Goal: Register for event/course

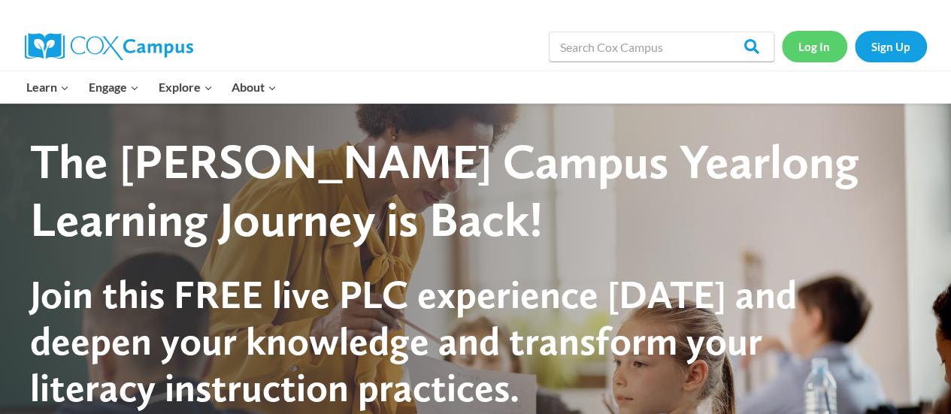
click at [806, 49] on link "Log In" at bounding box center [814, 46] width 65 height 31
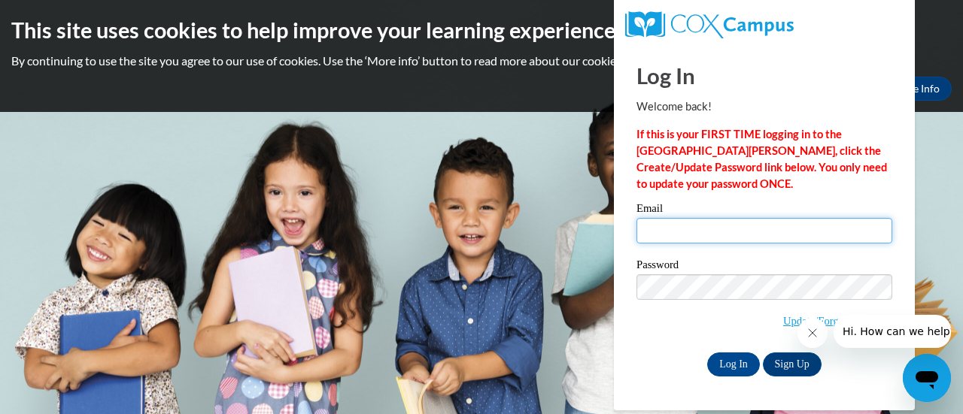
click at [674, 235] on input "Email" at bounding box center [764, 231] width 256 height 26
type input "[PERSON_NAME][EMAIL_ADDRESS][DOMAIN_NAME]"
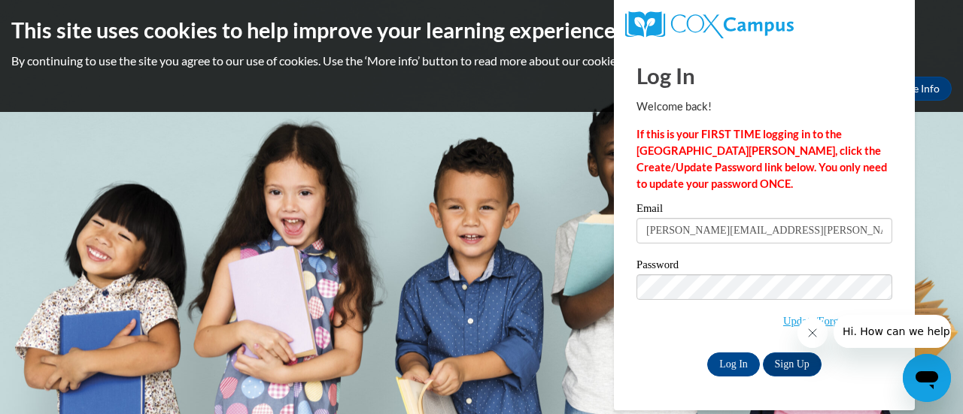
click at [693, 299] on span "Update/Forgot Password" at bounding box center [764, 306] width 256 height 62
click at [736, 360] on input "Log In" at bounding box center [733, 365] width 53 height 24
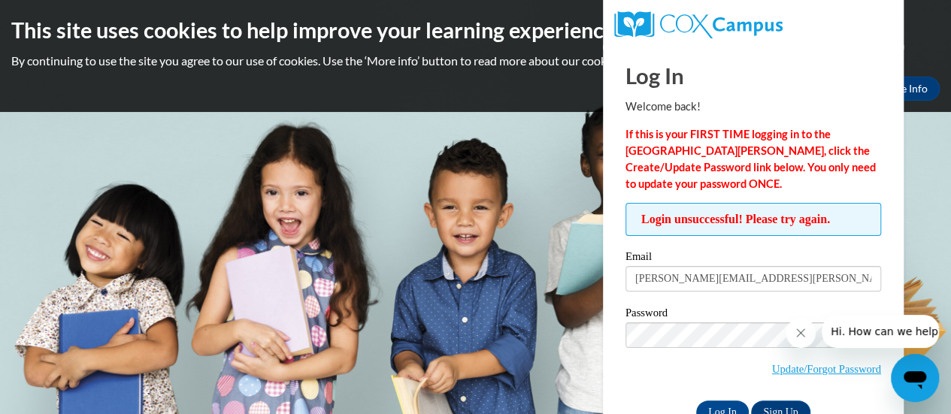
scroll to position [42, 0]
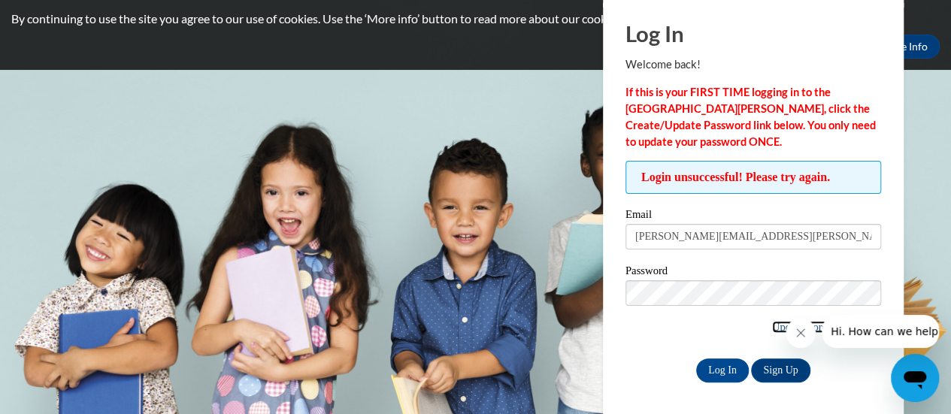
click at [773, 326] on link "Update/Forgot Password" at bounding box center [826, 327] width 109 height 12
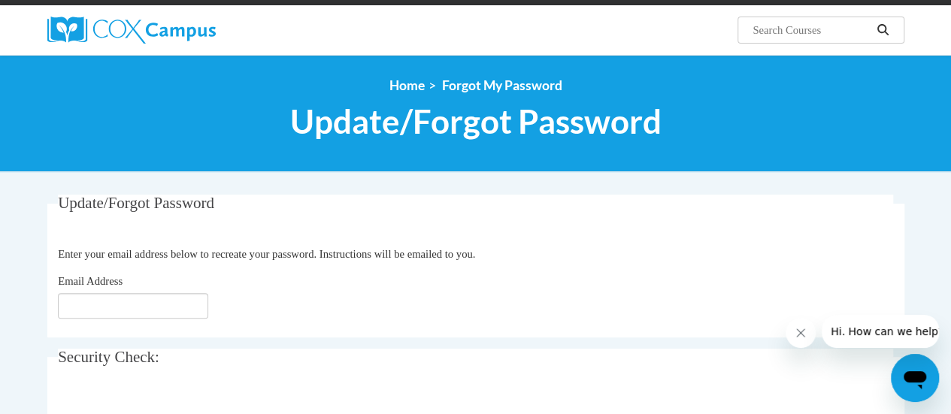
scroll to position [188, 0]
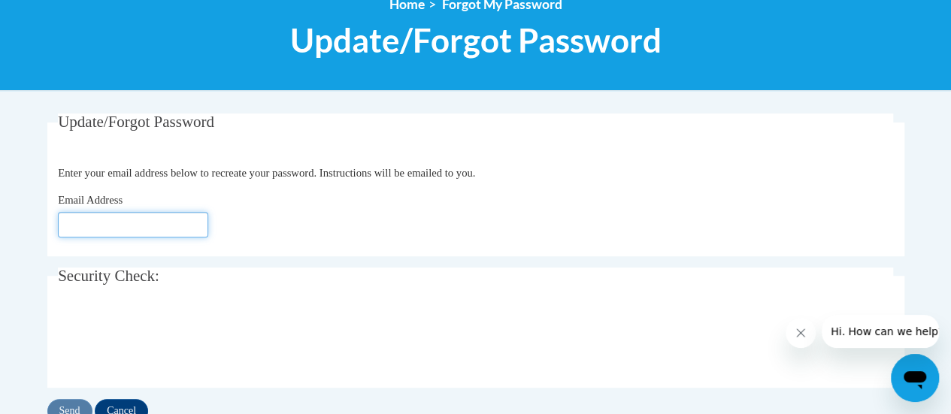
click at [135, 223] on input "Email Address" at bounding box center [133, 225] width 150 height 26
type input "[PERSON_NAME][EMAIL_ADDRESS][PERSON_NAME][DOMAIN_NAME]"
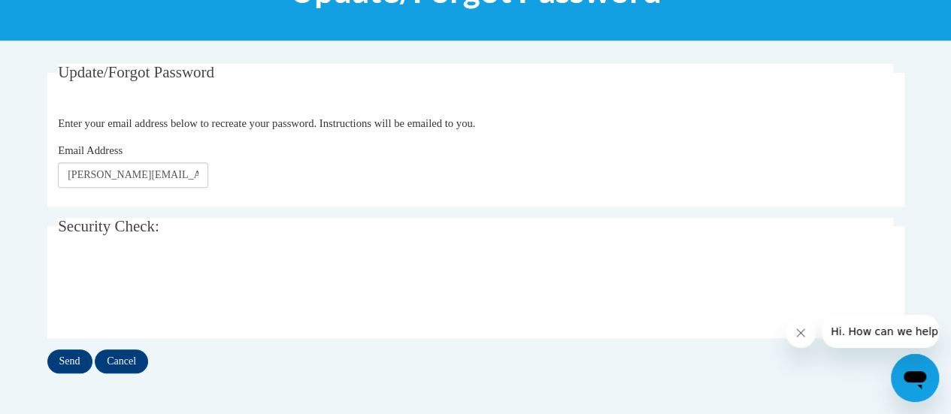
scroll to position [238, 0]
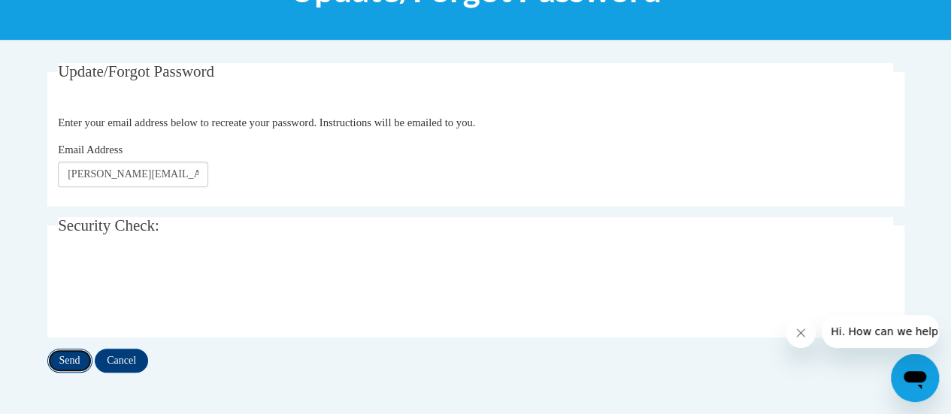
click at [65, 358] on input "Send" at bounding box center [69, 361] width 45 height 24
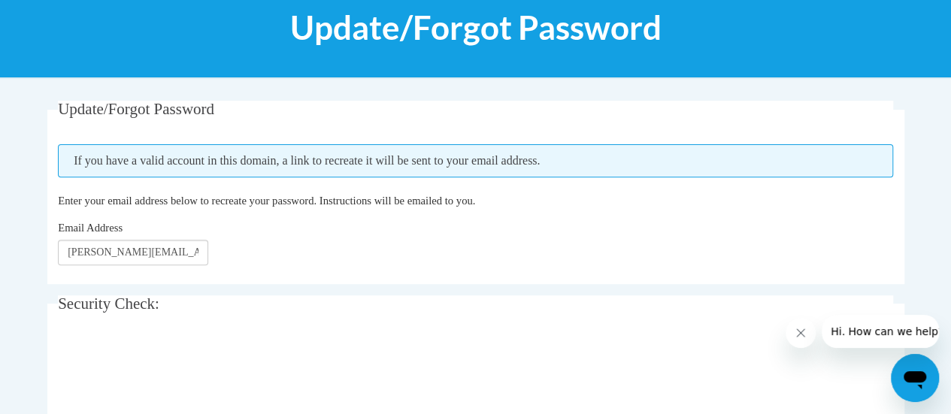
scroll to position [202, 0]
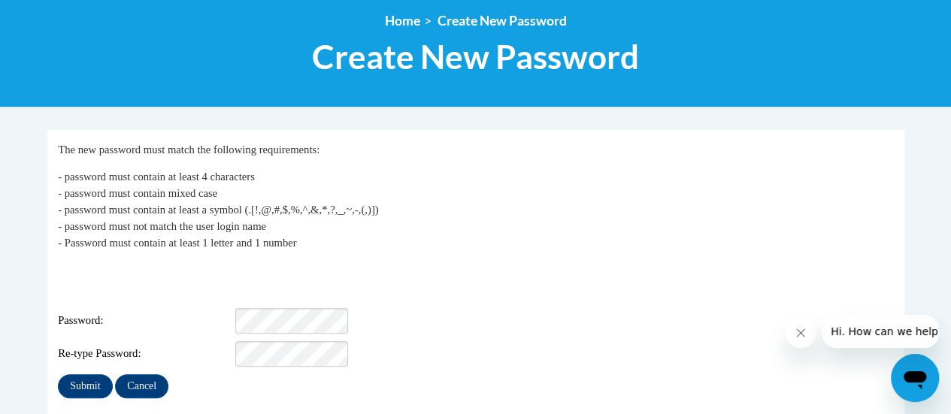
scroll to position [174, 0]
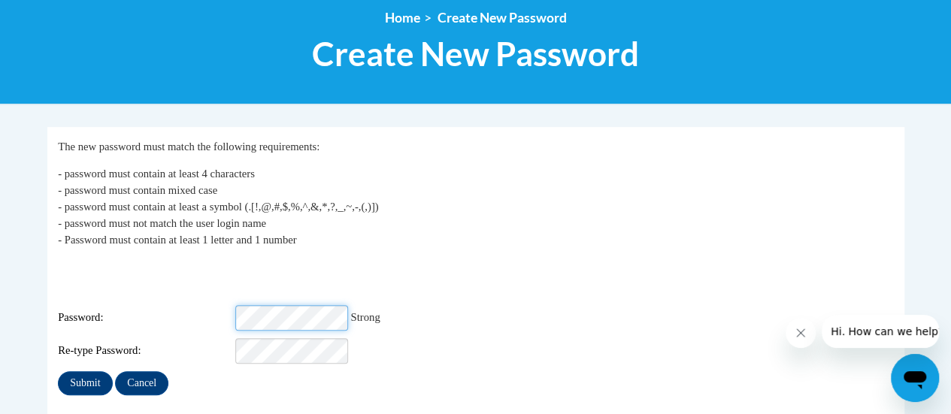
click at [230, 305] on div "Password: Strong" at bounding box center [476, 318] width 836 height 26
click at [66, 372] on input "Submit" at bounding box center [85, 384] width 54 height 24
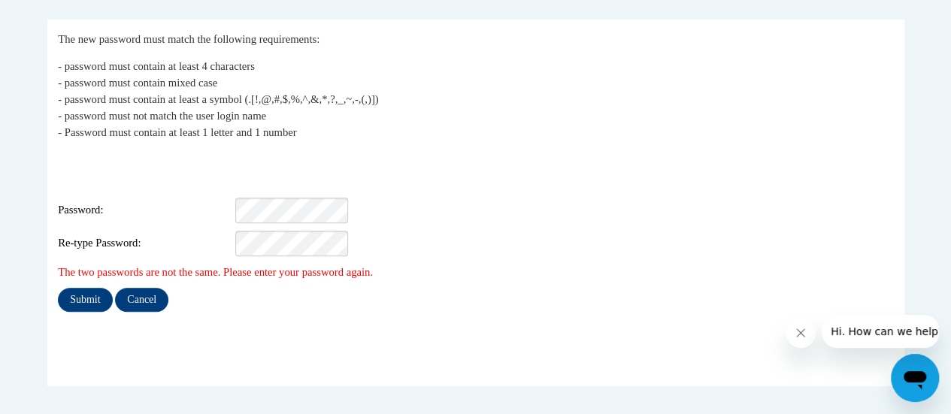
scroll to position [284, 0]
click at [74, 287] on input "Submit" at bounding box center [85, 299] width 54 height 24
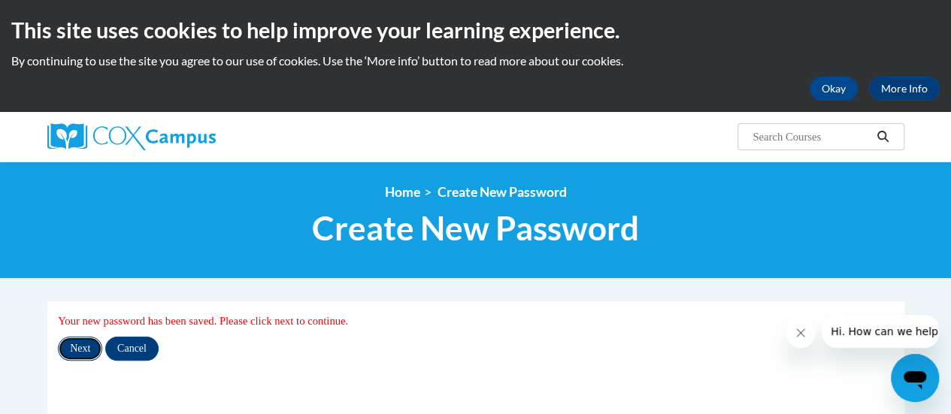
click at [72, 342] on input "Next" at bounding box center [80, 349] width 44 height 24
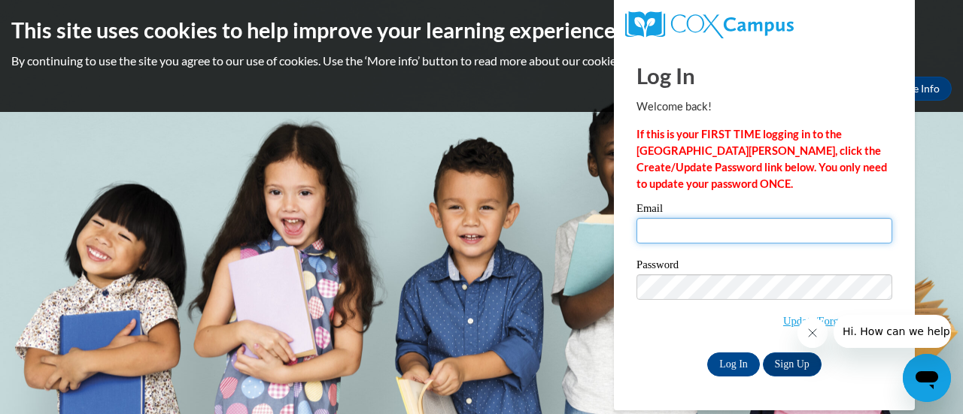
click at [675, 230] on input "Email" at bounding box center [764, 231] width 256 height 26
type input "[PERSON_NAME][EMAIL_ADDRESS][PERSON_NAME][DOMAIN_NAME]"
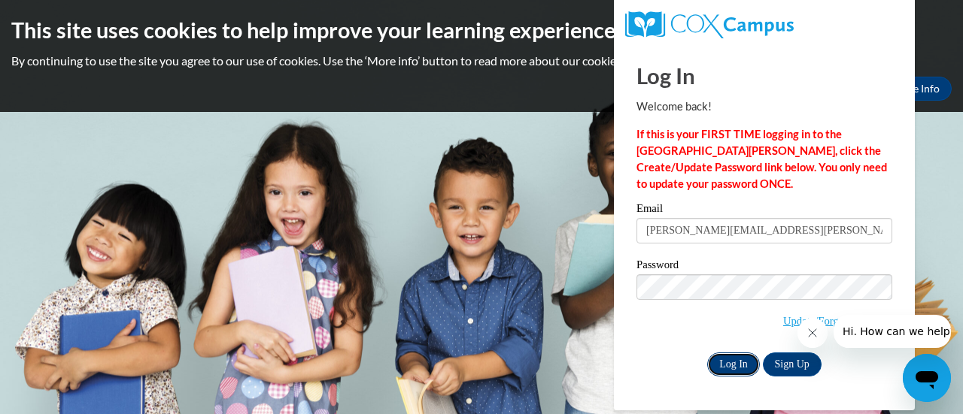
click at [722, 363] on input "Log In" at bounding box center [733, 365] width 53 height 24
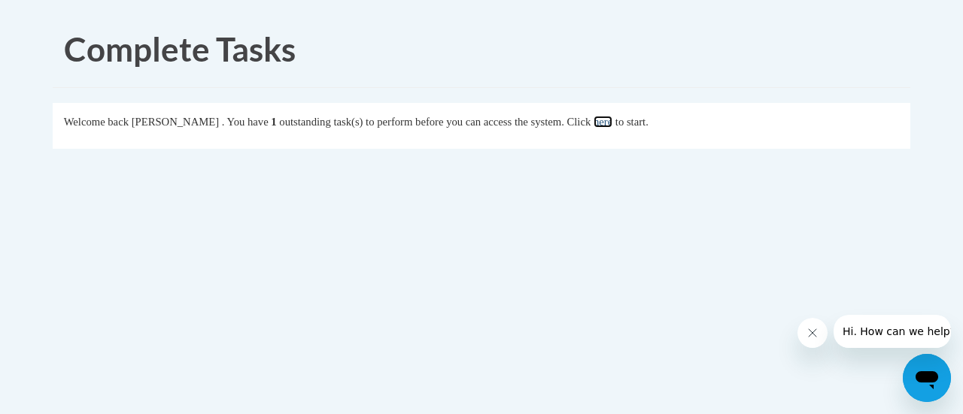
click at [612, 117] on link "here" at bounding box center [602, 122] width 19 height 12
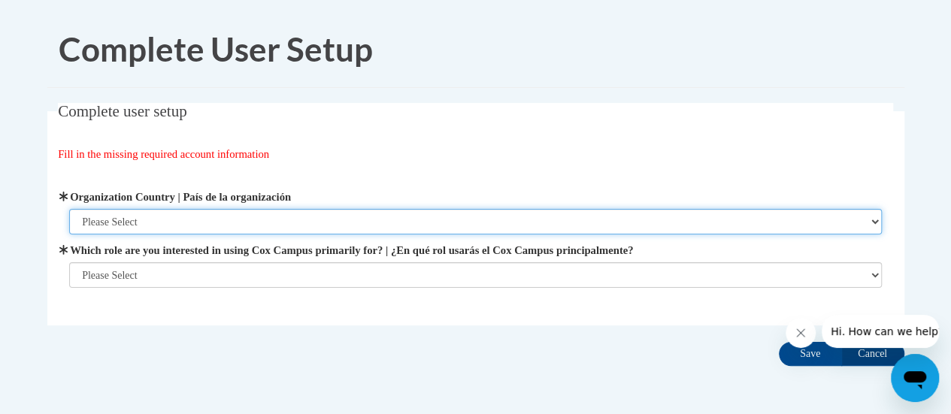
click at [141, 217] on select "Please Select [GEOGRAPHIC_DATA] | [GEOGRAPHIC_DATA] Outside of [GEOGRAPHIC_DATA…" at bounding box center [475, 222] width 813 height 26
select select "ad49bcad-a171-4b2e-b99c-48b446064914"
click at [69, 209] on select "Please Select [GEOGRAPHIC_DATA] | [GEOGRAPHIC_DATA] Outside of [GEOGRAPHIC_DATA…" at bounding box center [475, 222] width 813 height 26
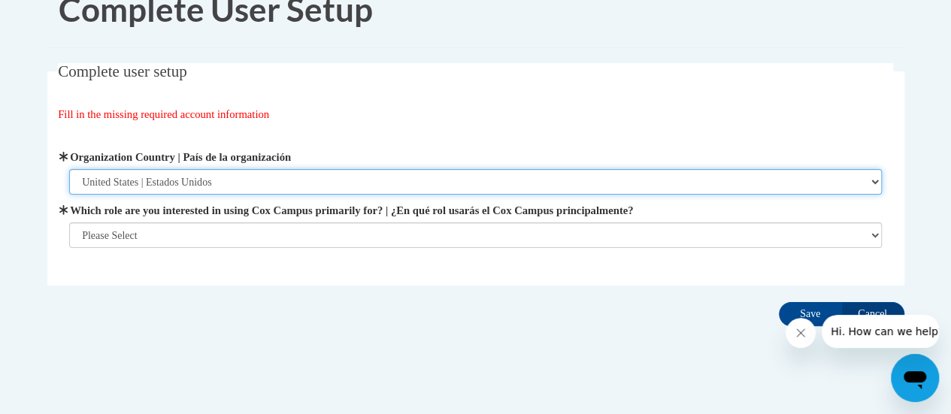
scroll to position [41, 0]
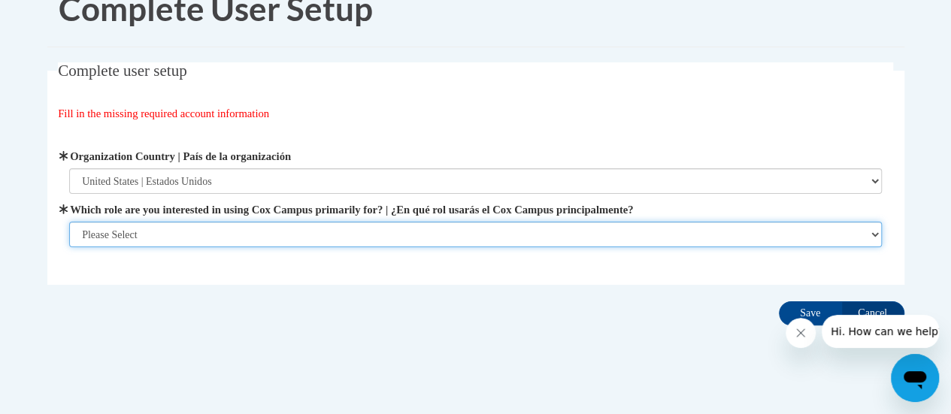
click at [134, 235] on select "Please Select College/University | Colegio/Universidad Community/Nonprofit Part…" at bounding box center [475, 235] width 813 height 26
select select "fbf2d438-af2f-41f8-98f1-81c410e29de3"
click at [69, 247] on select "Please Select College/University | Colegio/Universidad Community/Nonprofit Part…" at bounding box center [475, 235] width 813 height 26
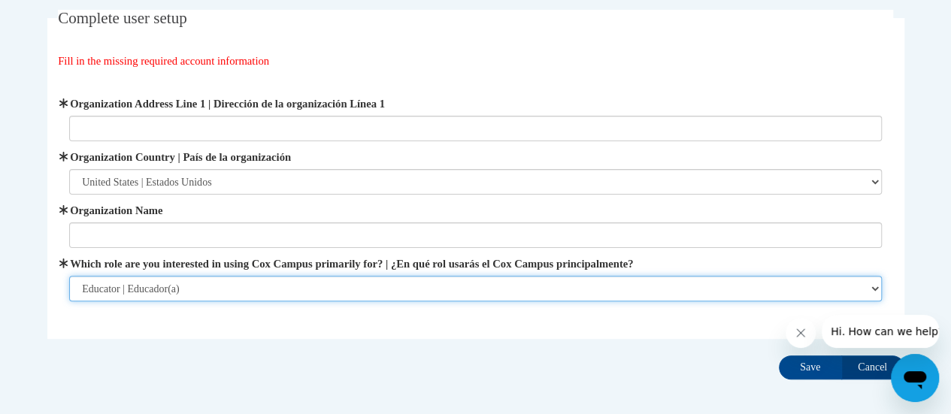
scroll to position [94, 0]
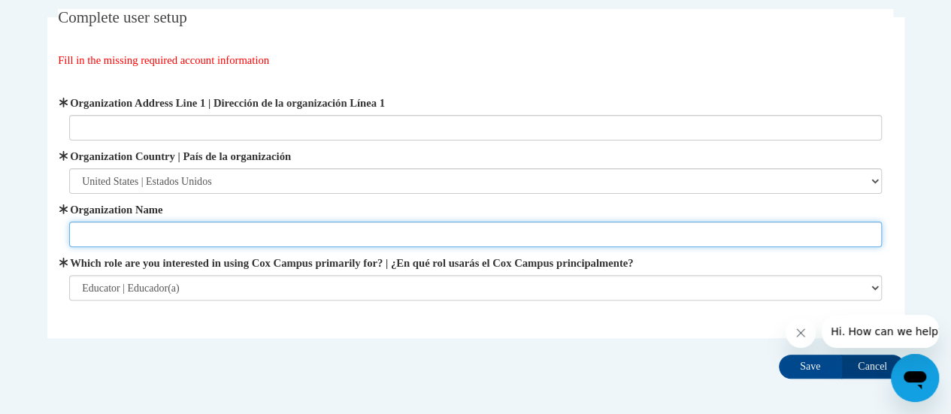
click at [112, 229] on input "Organization Name" at bounding box center [475, 235] width 813 height 26
type input "[GEOGRAPHIC_DATA]"
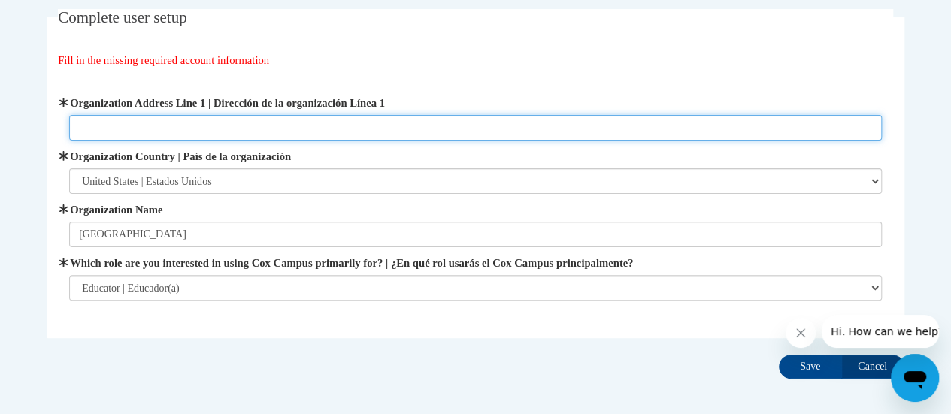
click at [144, 120] on input "Organization Address Line 1 | Dirección de la organización Línea 1" at bounding box center [475, 128] width 813 height 26
paste input "[STREET_ADDRESS]"
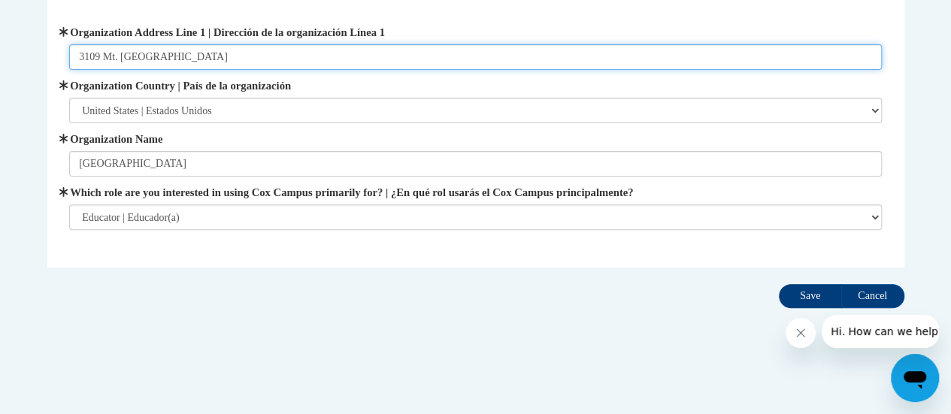
type input "[STREET_ADDRESS]"
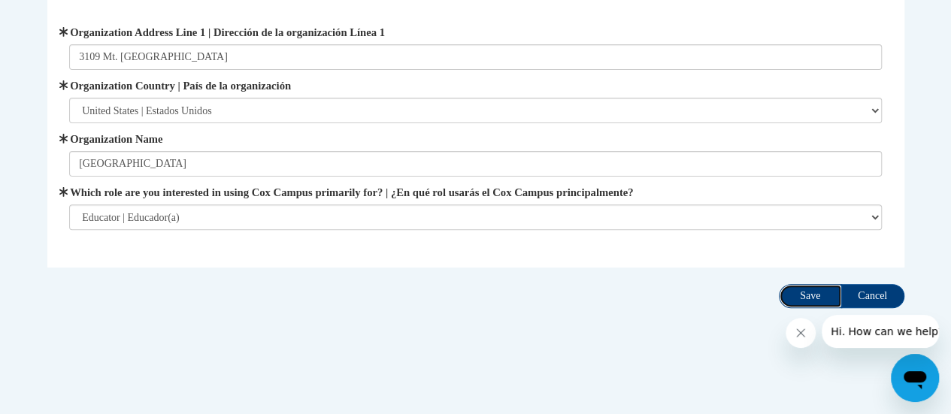
click at [800, 299] on input "Save" at bounding box center [810, 296] width 63 height 24
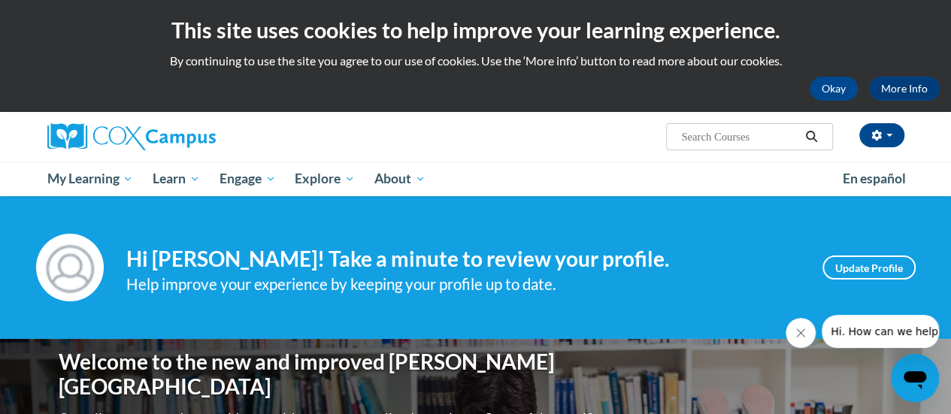
scroll to position [155, 0]
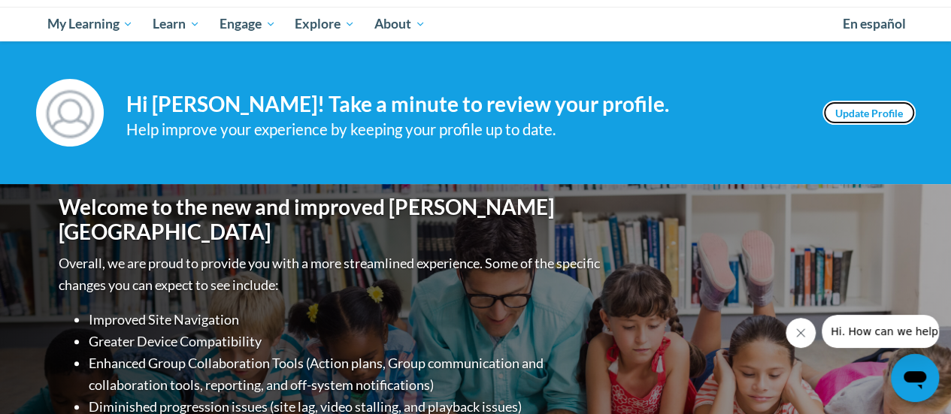
click at [856, 106] on link "Update Profile" at bounding box center [869, 113] width 93 height 24
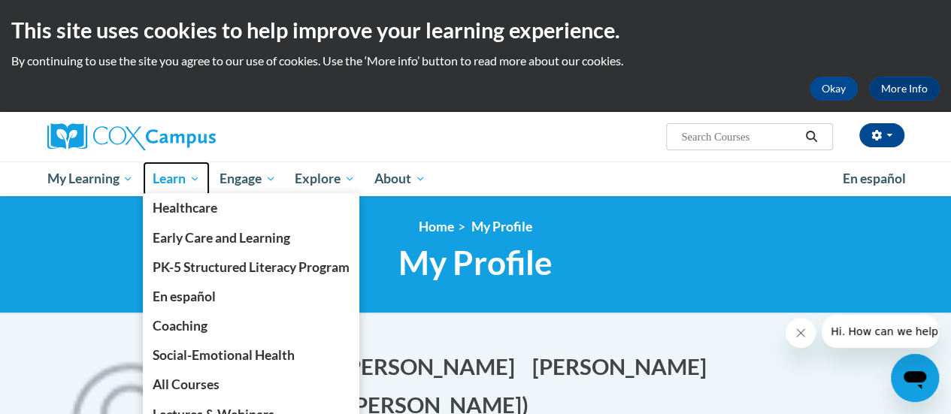
click at [174, 176] on span "Learn" at bounding box center [176, 179] width 47 height 18
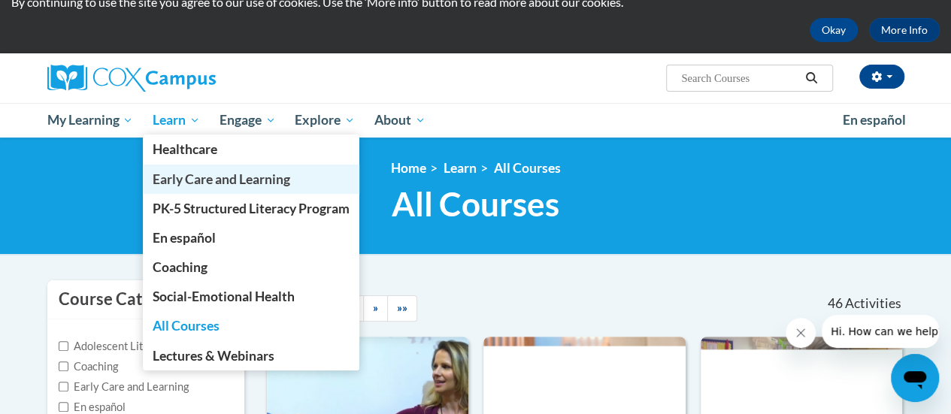
scroll to position [59, 0]
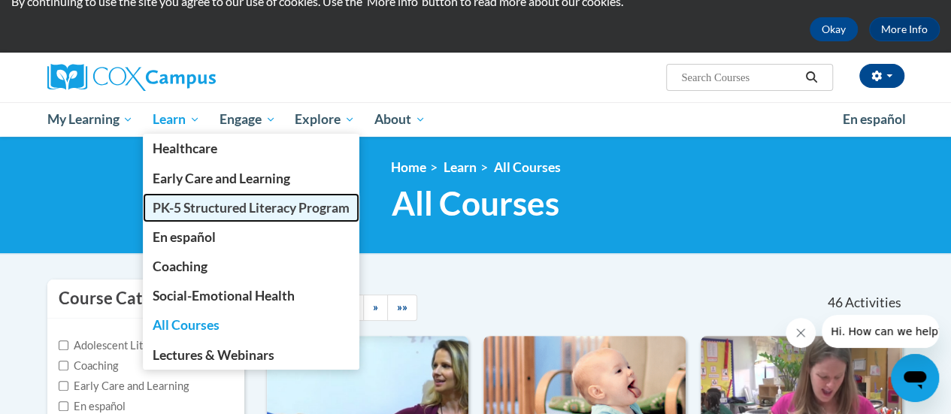
click at [181, 202] on span "PK-5 Structured Literacy Program" at bounding box center [251, 208] width 197 height 16
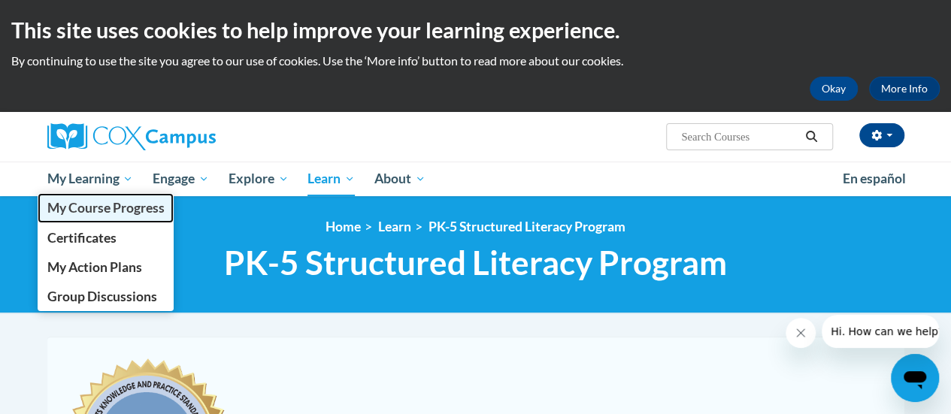
click at [89, 200] on span "My Course Progress" at bounding box center [105, 208] width 117 height 16
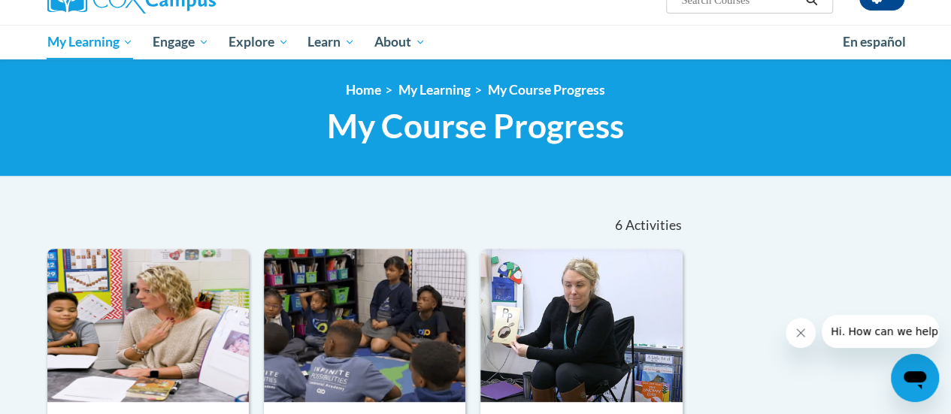
scroll to position [126, 0]
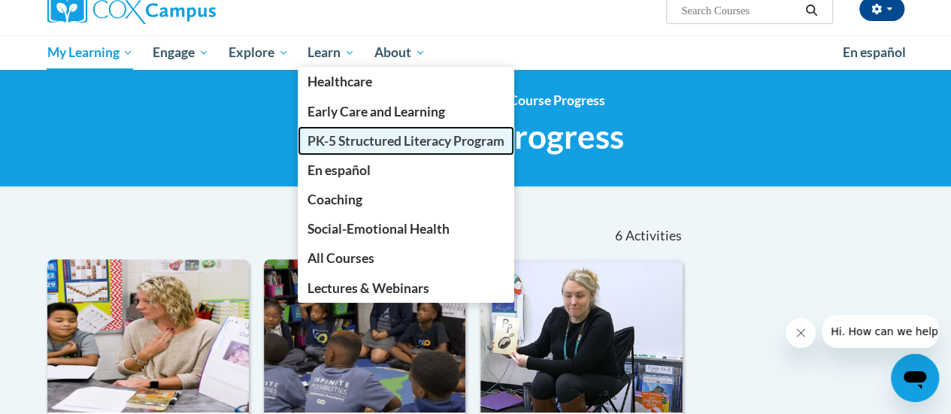
click at [319, 138] on span "PK-5 Structured Literacy Program" at bounding box center [406, 141] width 197 height 16
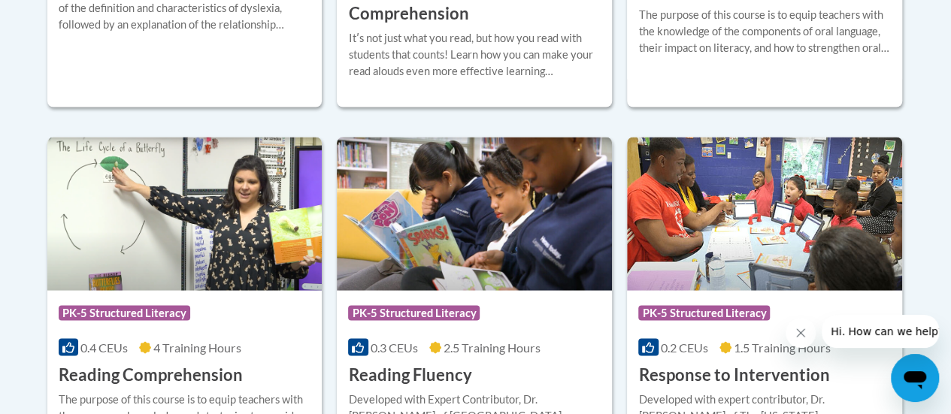
scroll to position [1437, 0]
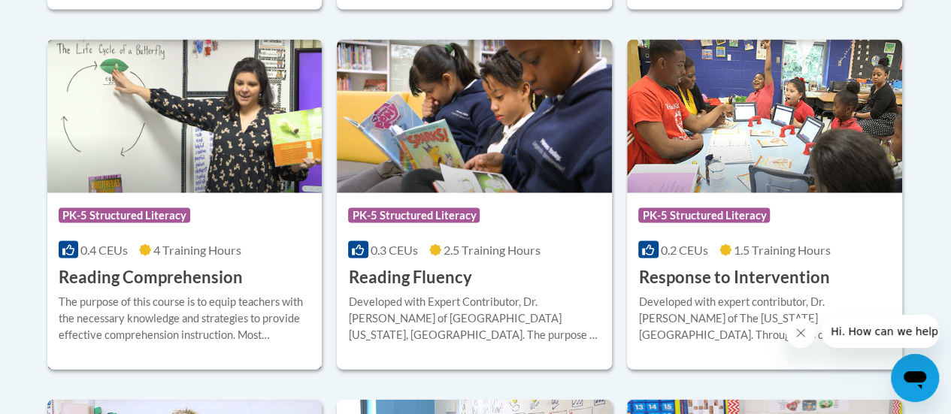
click at [161, 150] on img at bounding box center [184, 116] width 275 height 153
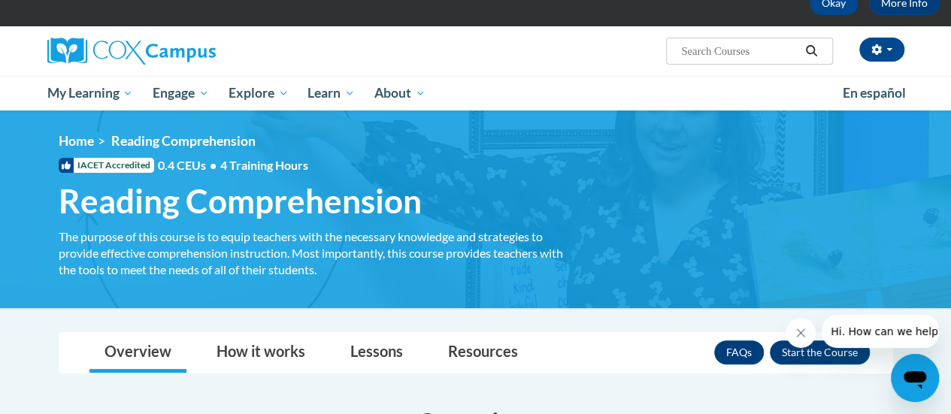
scroll to position [169, 0]
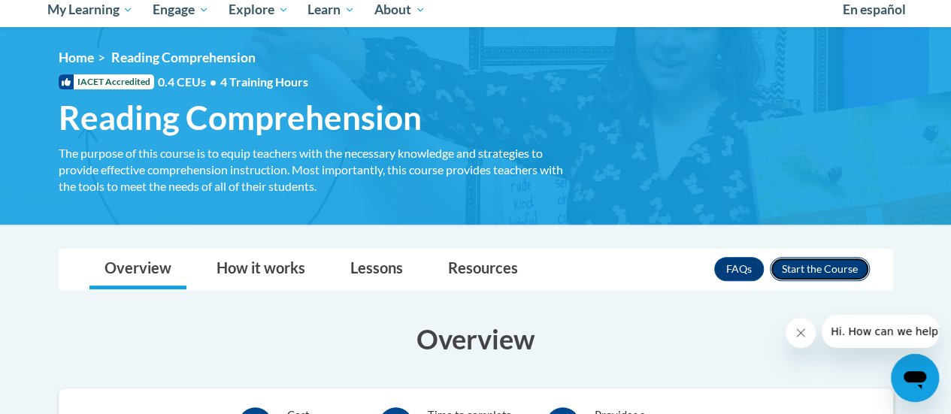
click at [812, 268] on button "Enroll" at bounding box center [820, 269] width 100 height 24
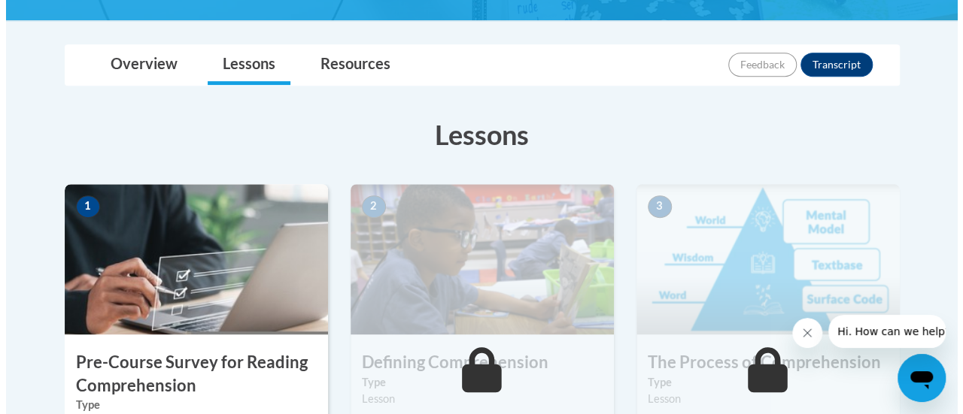
scroll to position [448, 0]
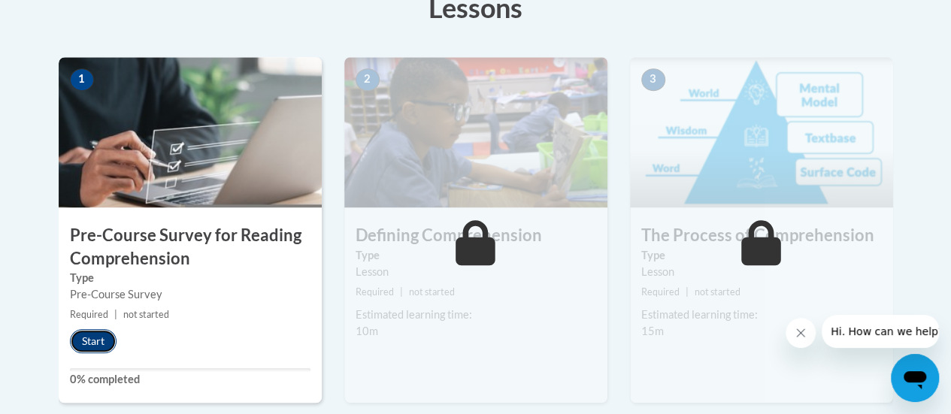
click at [94, 337] on button "Start" at bounding box center [93, 341] width 47 height 24
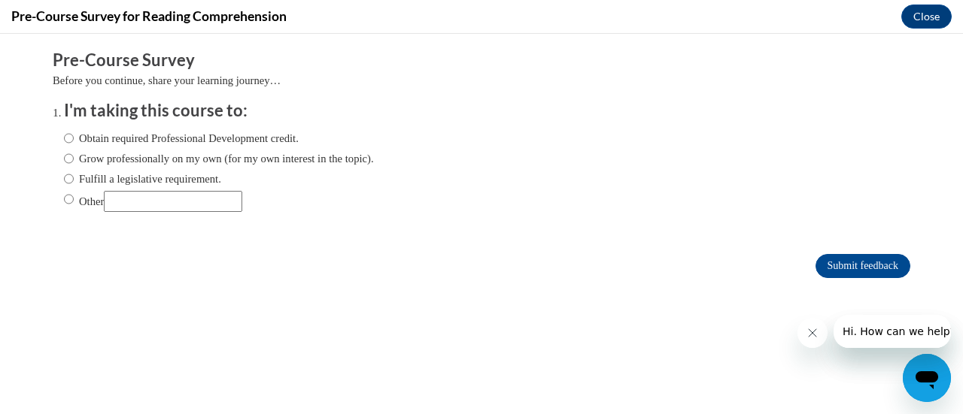
scroll to position [0, 0]
click at [64, 135] on input "Obtain required Professional Development credit." at bounding box center [69, 138] width 10 height 17
radio input "true"
click at [570, 324] on div "Comments Pre-Course Survey Before you continue, share your learning journey… I'…" at bounding box center [481, 209] width 880 height 350
click at [840, 259] on input "Submit feedback" at bounding box center [862, 266] width 95 height 24
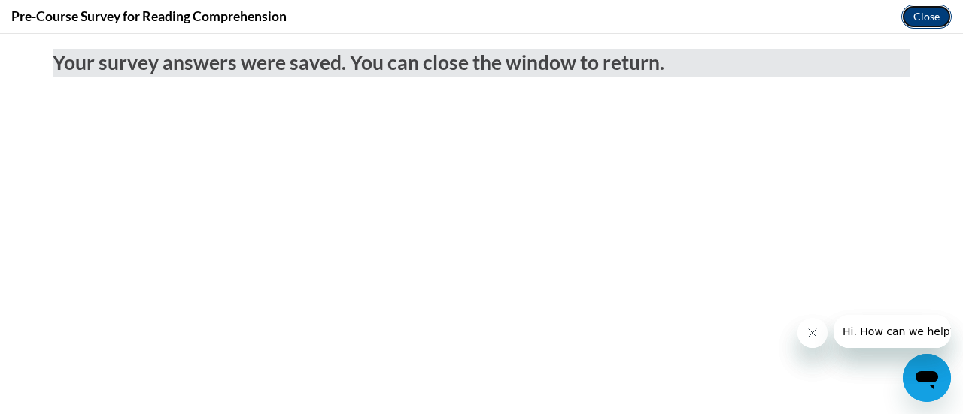
click at [918, 13] on button "Close" at bounding box center [926, 17] width 50 height 24
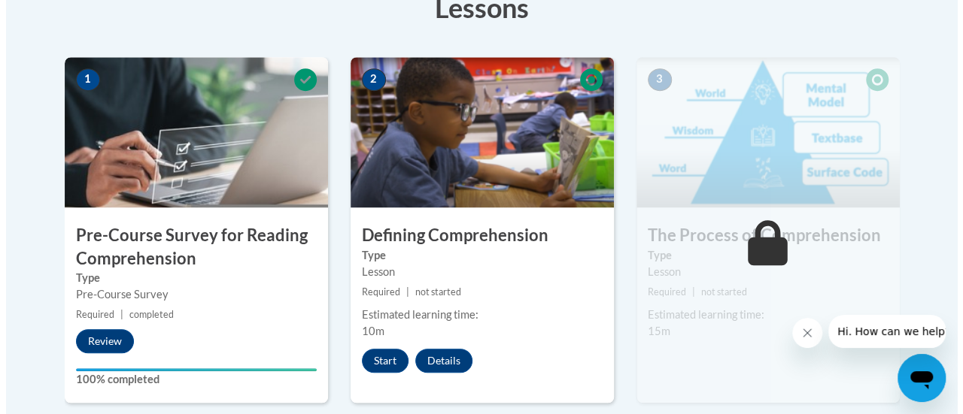
scroll to position [532, 0]
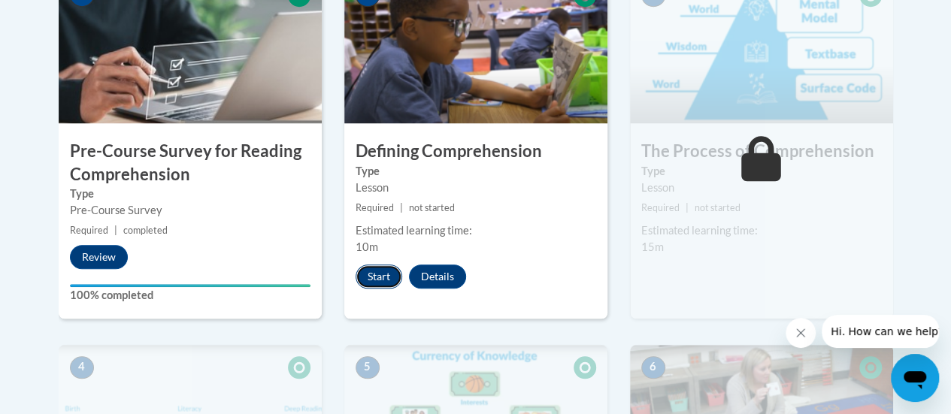
click at [372, 275] on button "Start" at bounding box center [379, 277] width 47 height 24
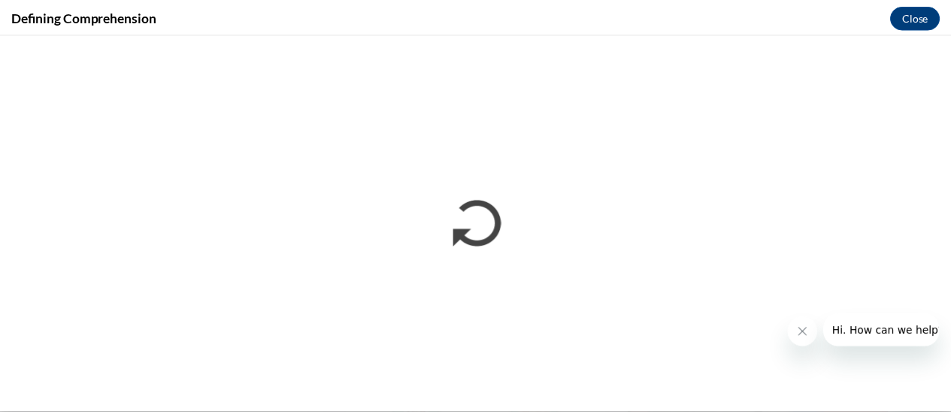
scroll to position [0, 0]
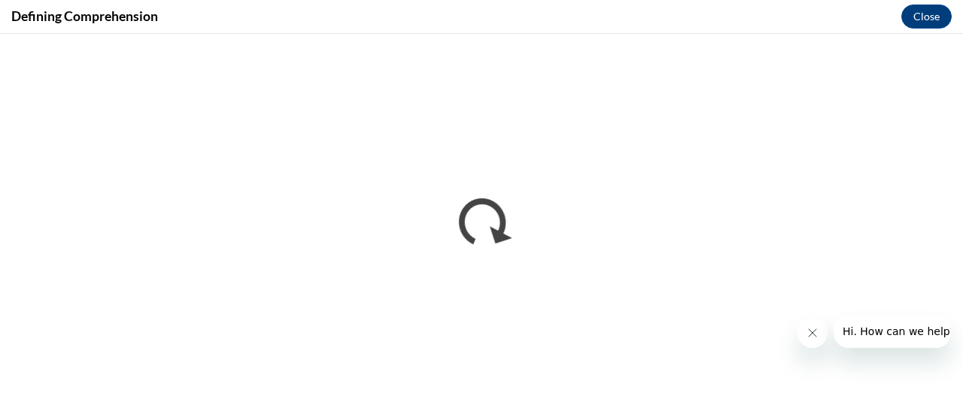
click at [807, 341] on button "Close message from company" at bounding box center [811, 333] width 30 height 30
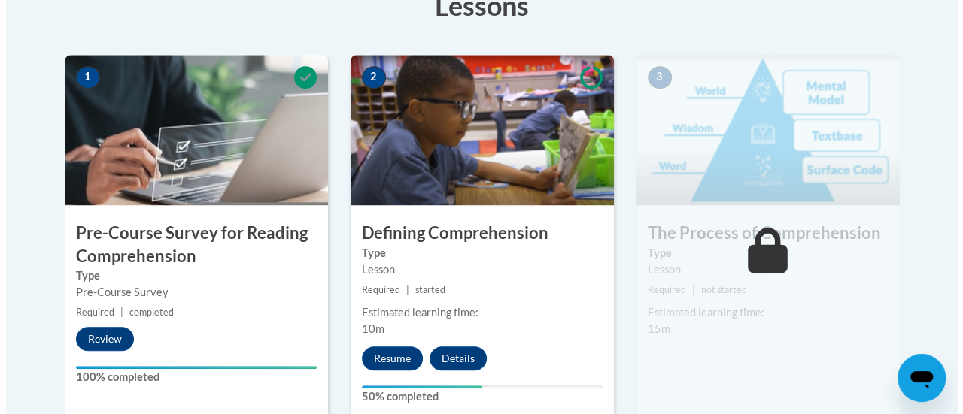
scroll to position [523, 0]
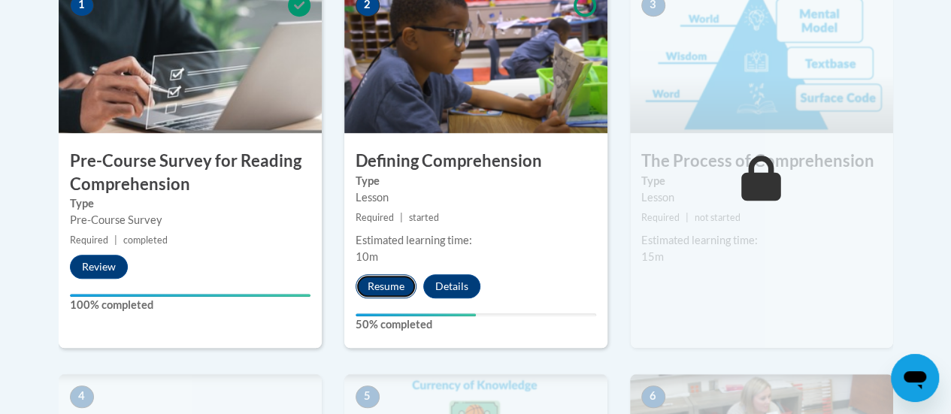
click at [392, 282] on button "Resume" at bounding box center [386, 287] width 61 height 24
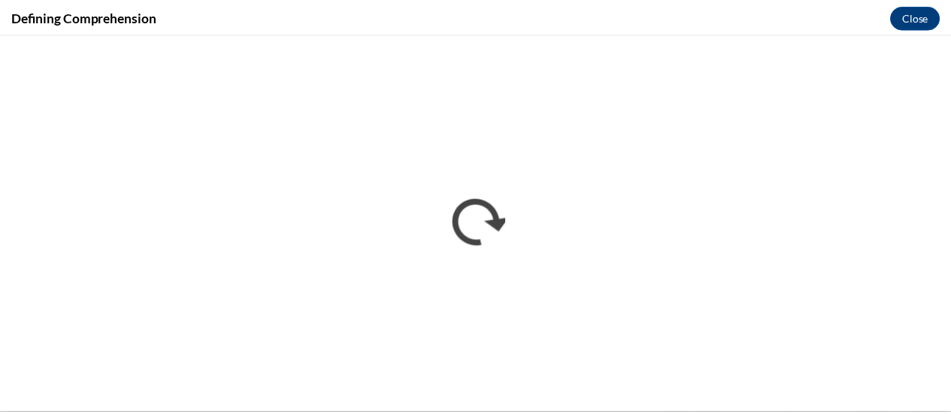
scroll to position [0, 0]
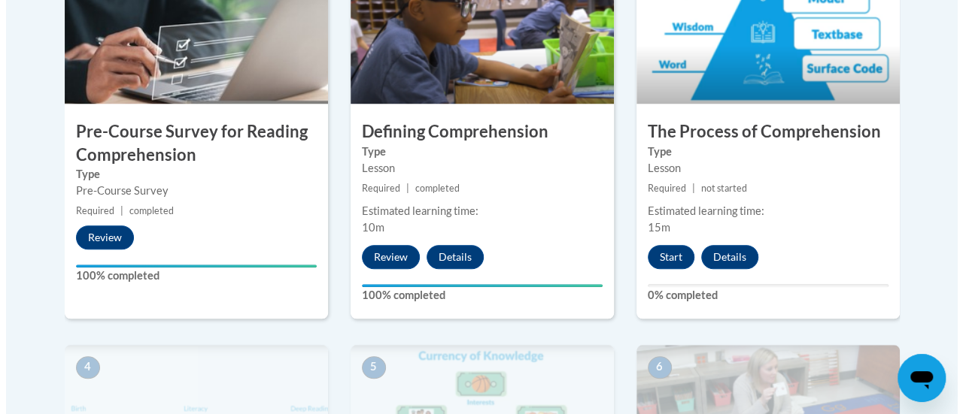
scroll to position [553, 0]
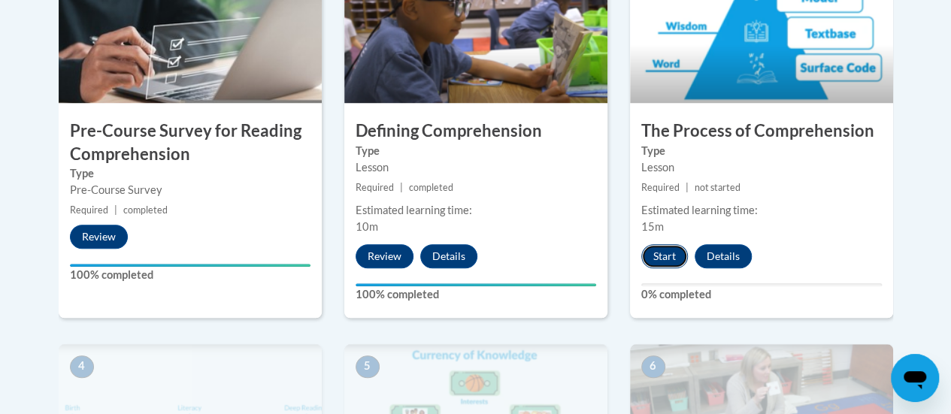
click at [660, 249] on button "Start" at bounding box center [665, 256] width 47 height 24
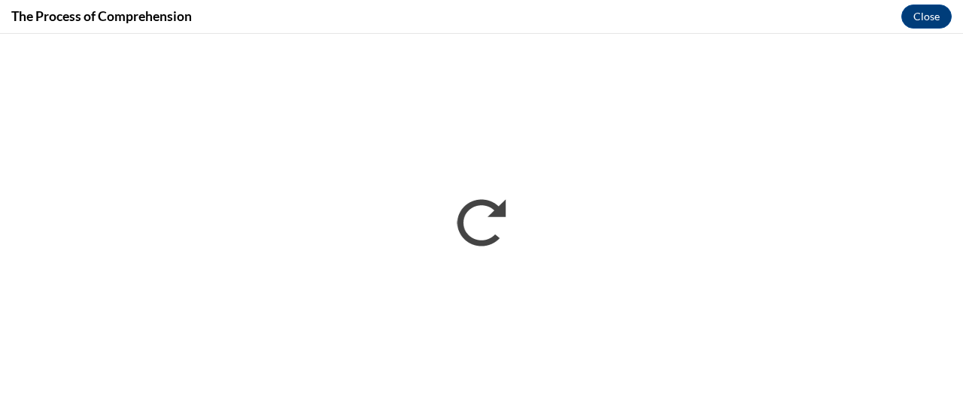
scroll to position [0, 0]
